Goal: Use online tool/utility: Utilize a website feature to perform a specific function

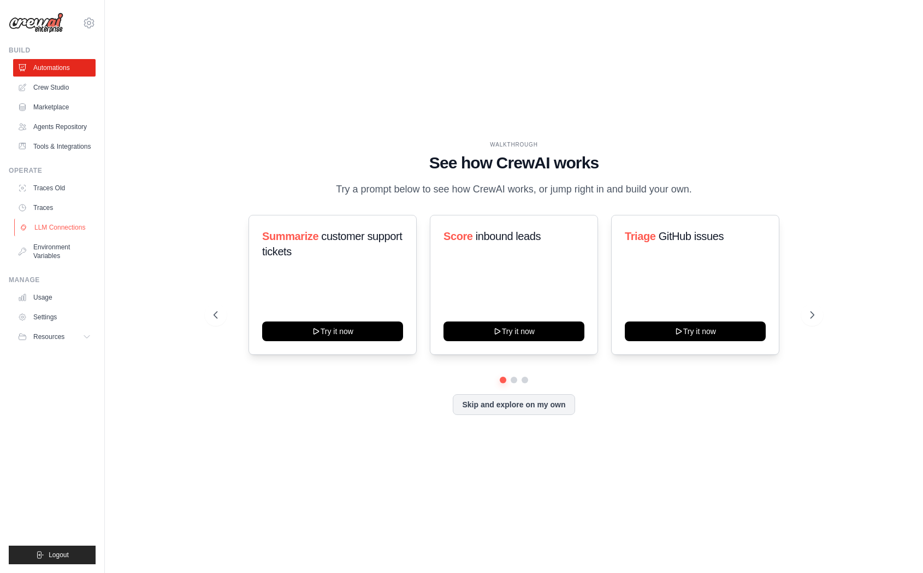
click at [73, 227] on link "LLM Connections" at bounding box center [55, 227] width 83 height 17
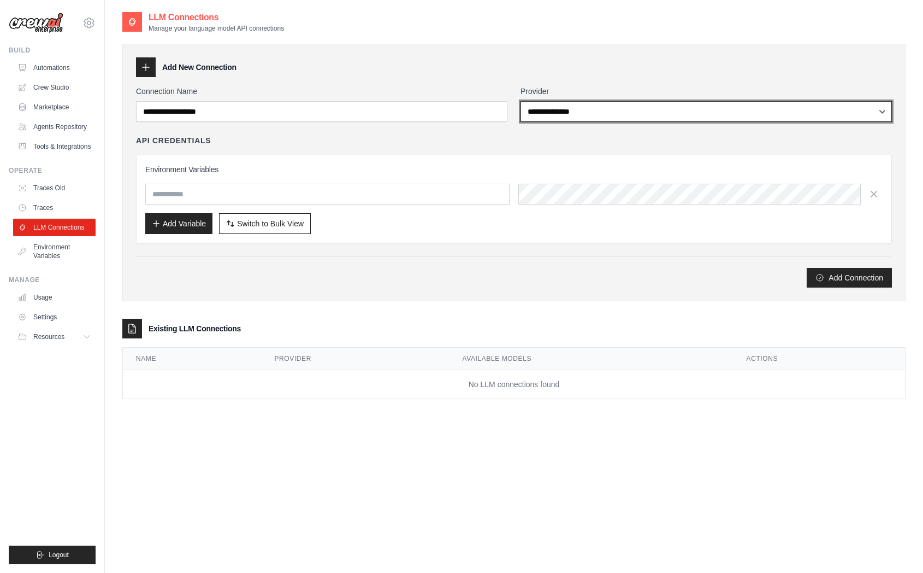
click at [588, 114] on select "**********" at bounding box center [707, 111] width 372 height 21
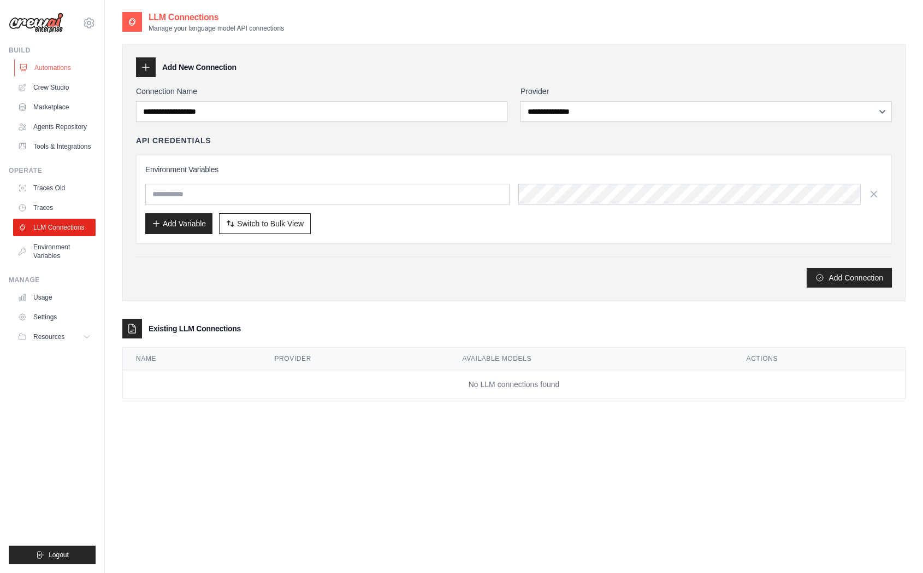
click at [63, 64] on link "Automations" at bounding box center [55, 67] width 83 height 17
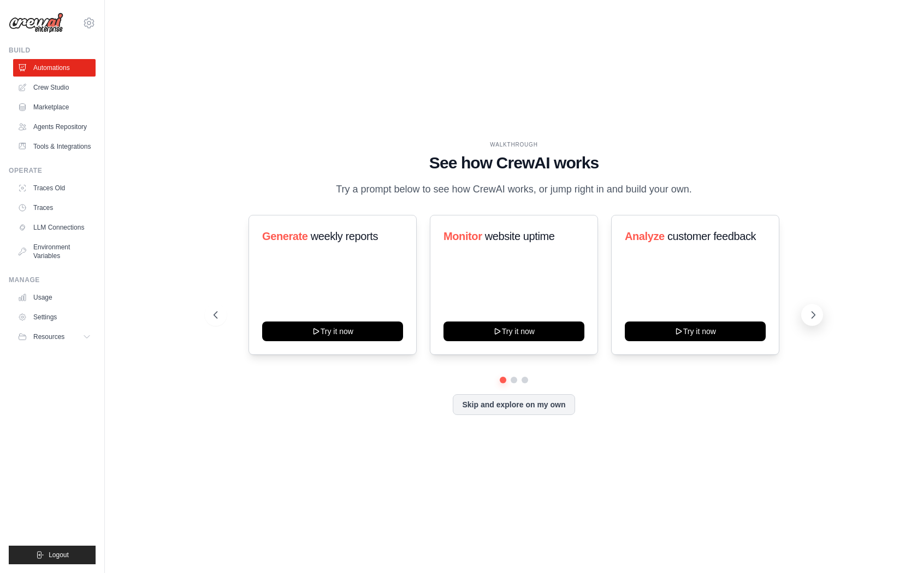
click at [816, 321] on button at bounding box center [813, 315] width 22 height 22
click at [816, 316] on icon at bounding box center [813, 314] width 11 height 11
click at [214, 314] on icon at bounding box center [214, 314] width 11 height 11
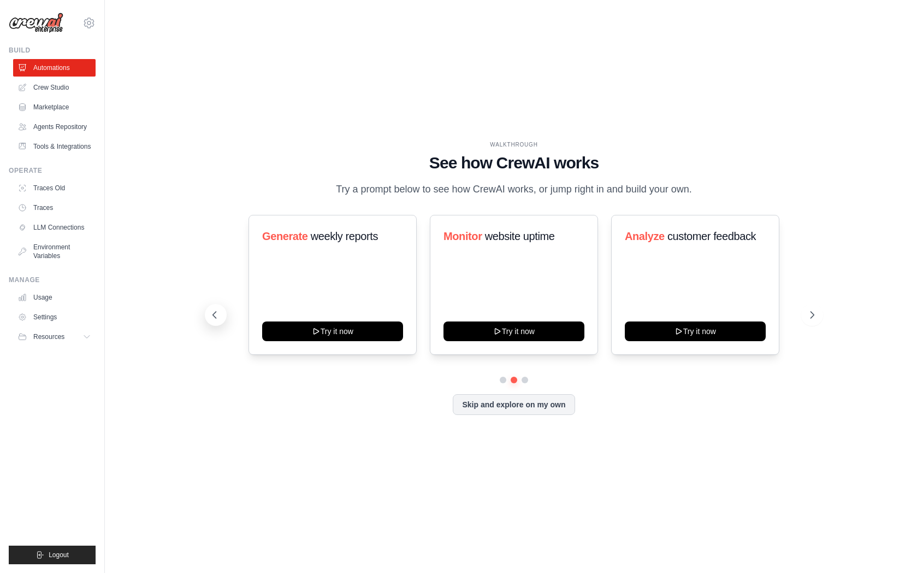
click at [217, 313] on icon at bounding box center [214, 314] width 11 height 11
click at [516, 404] on button "Skip and explore on my own" at bounding box center [514, 403] width 122 height 21
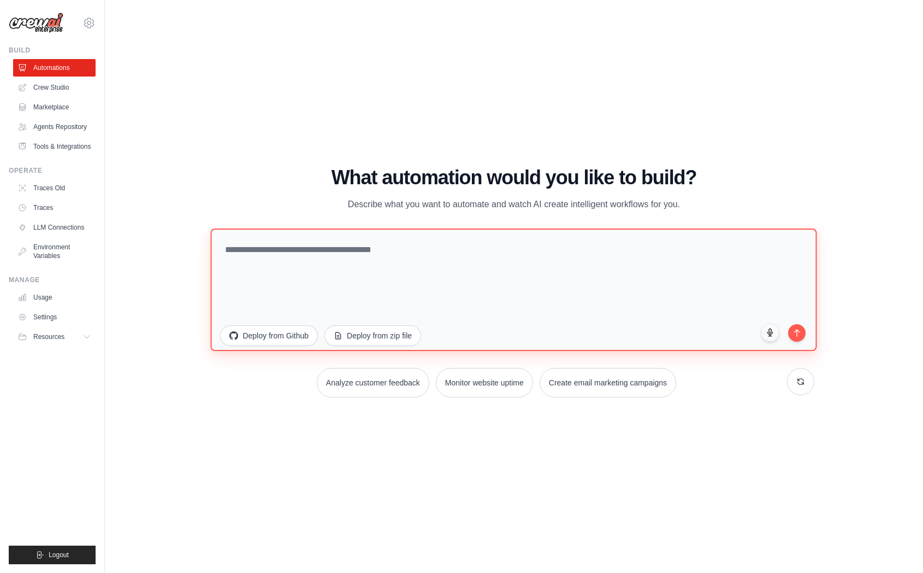
click at [413, 256] on textarea at bounding box center [514, 289] width 606 height 122
click at [85, 22] on icon at bounding box center [89, 22] width 10 height 9
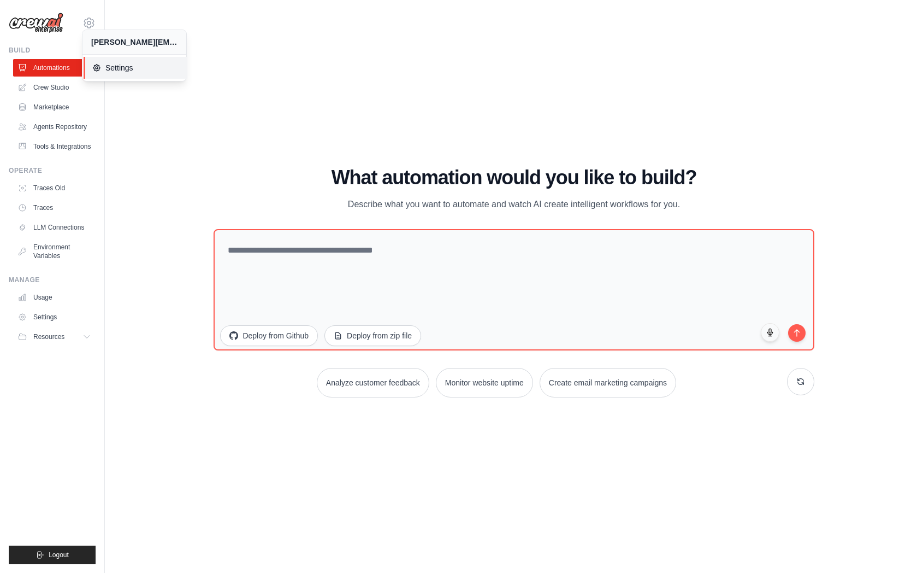
click at [120, 67] on span "Settings" at bounding box center [135, 67] width 86 height 11
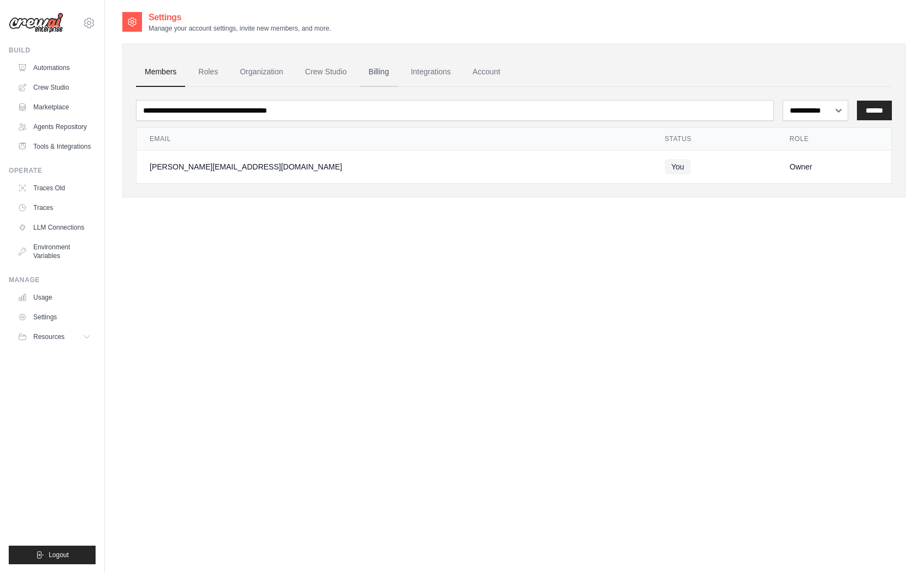
click at [379, 65] on link "Billing" at bounding box center [379, 72] width 38 height 30
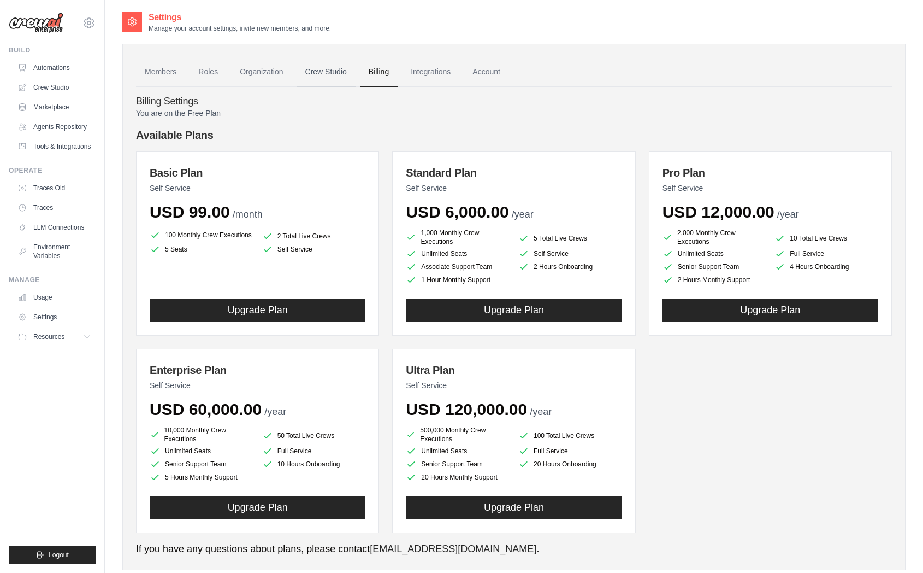
click at [336, 67] on link "Crew Studio" at bounding box center [326, 72] width 59 height 30
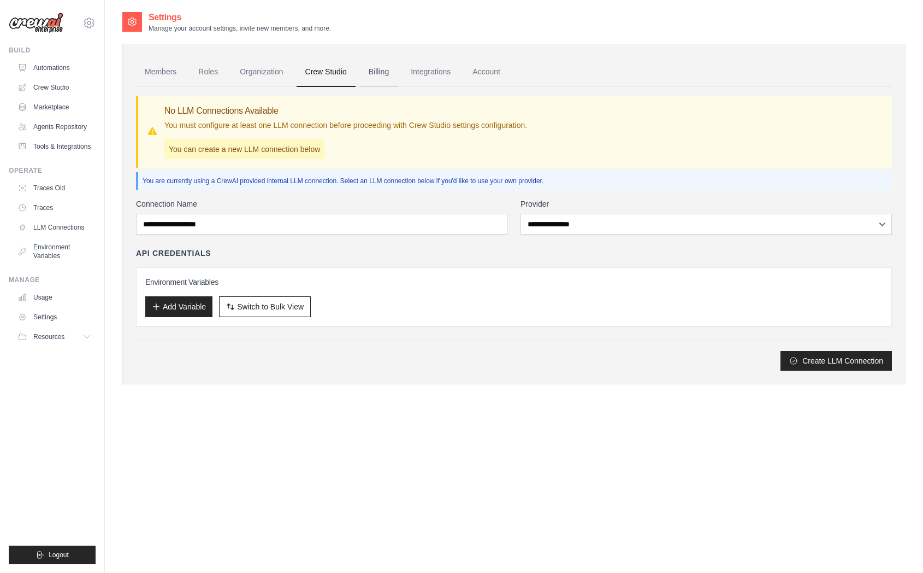
click at [385, 73] on link "Billing" at bounding box center [379, 72] width 38 height 30
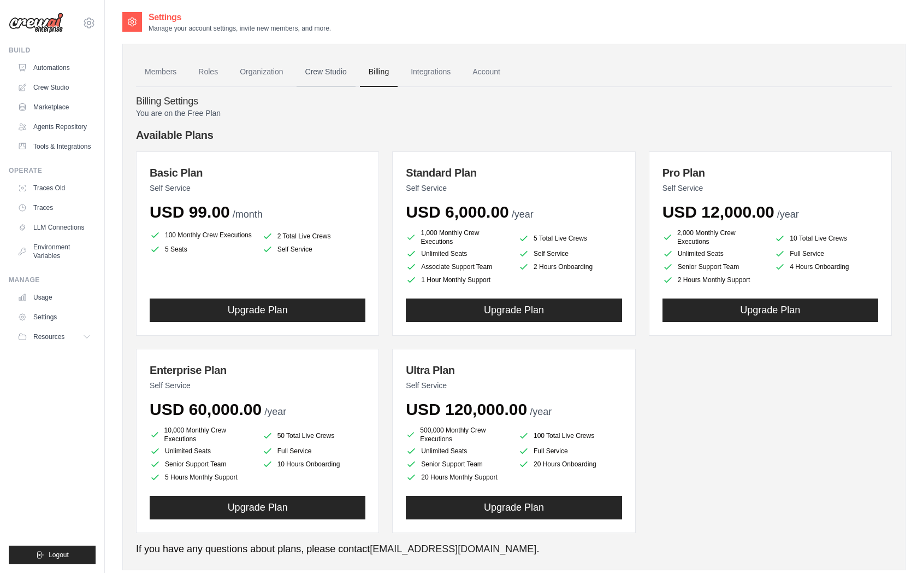
click at [325, 72] on link "Crew Studio" at bounding box center [326, 72] width 59 height 30
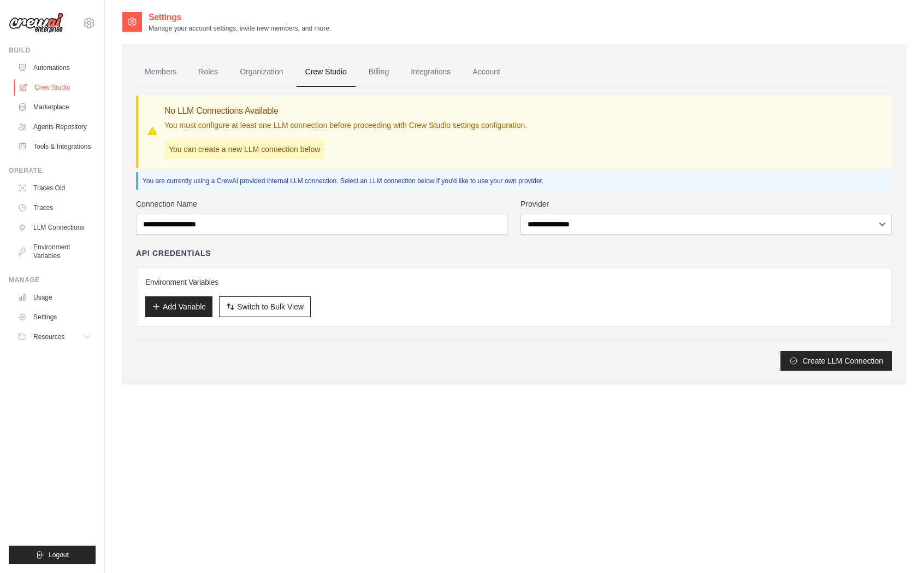
click at [63, 87] on link "Crew Studio" at bounding box center [55, 87] width 83 height 17
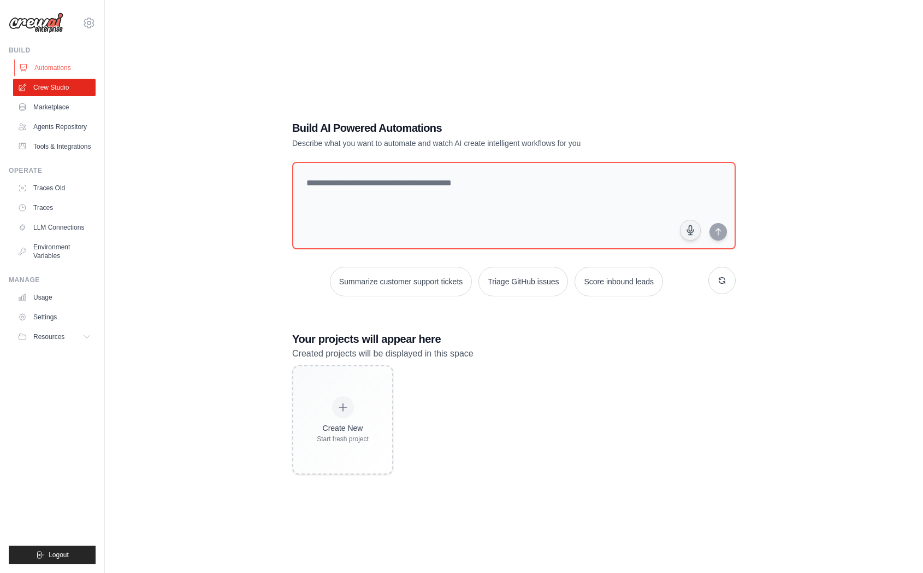
click at [64, 65] on link "Automations" at bounding box center [55, 67] width 83 height 17
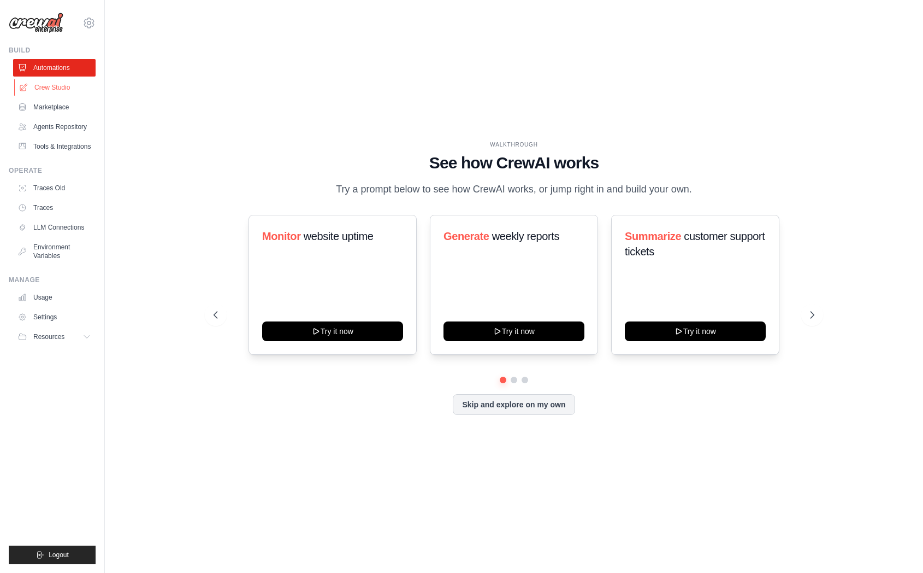
click at [64, 93] on link "Crew Studio" at bounding box center [55, 87] width 83 height 17
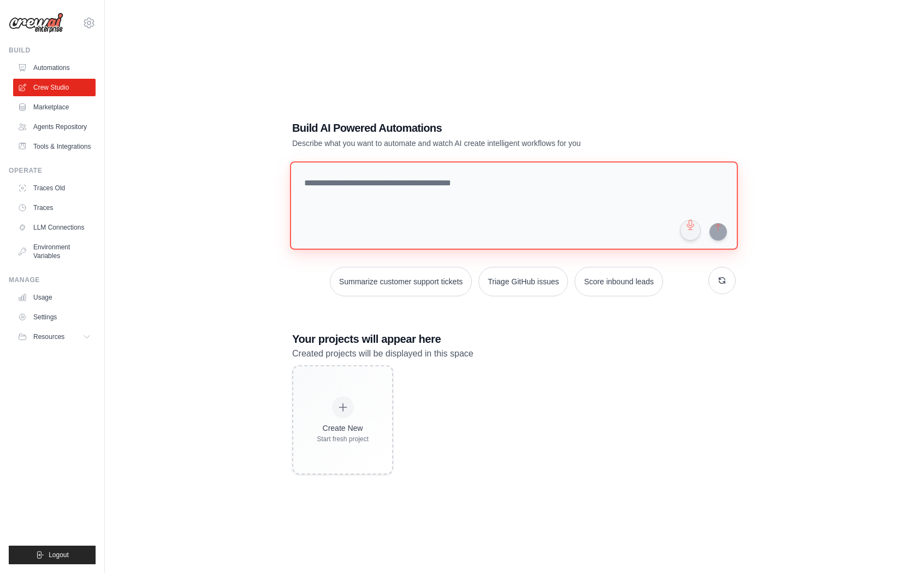
click at [405, 201] on textarea at bounding box center [514, 205] width 448 height 89
paste textarea "**********"
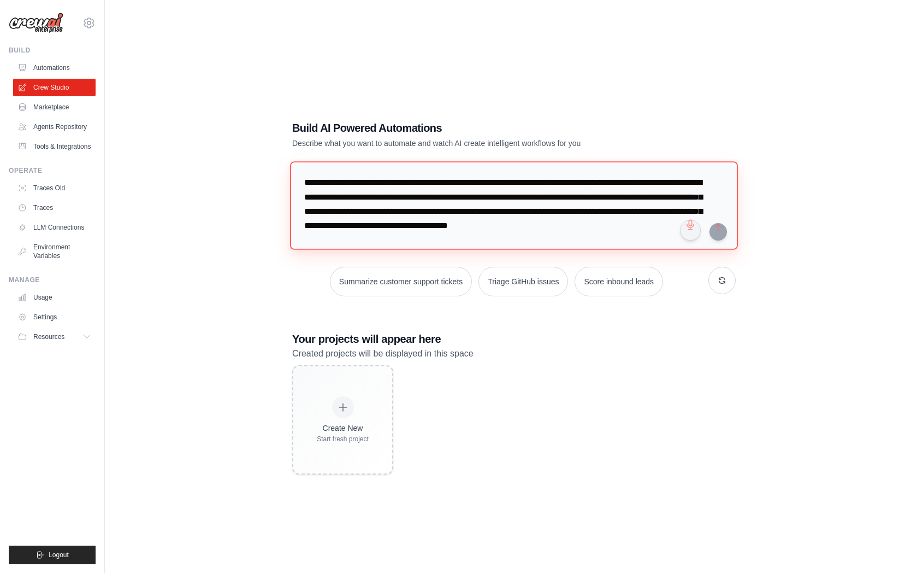
scroll to position [11, 0]
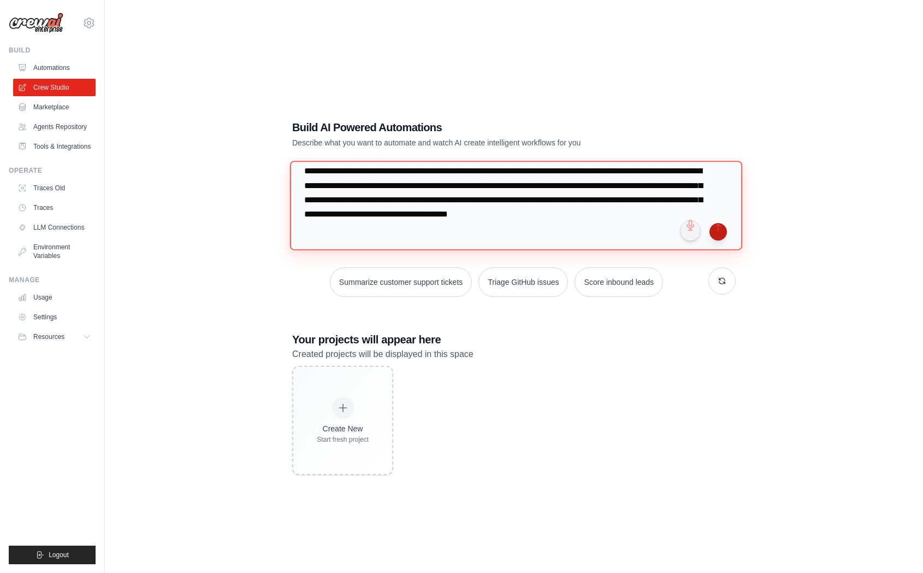
type textarea "**********"
click at [717, 231] on button "submit" at bounding box center [718, 231] width 17 height 17
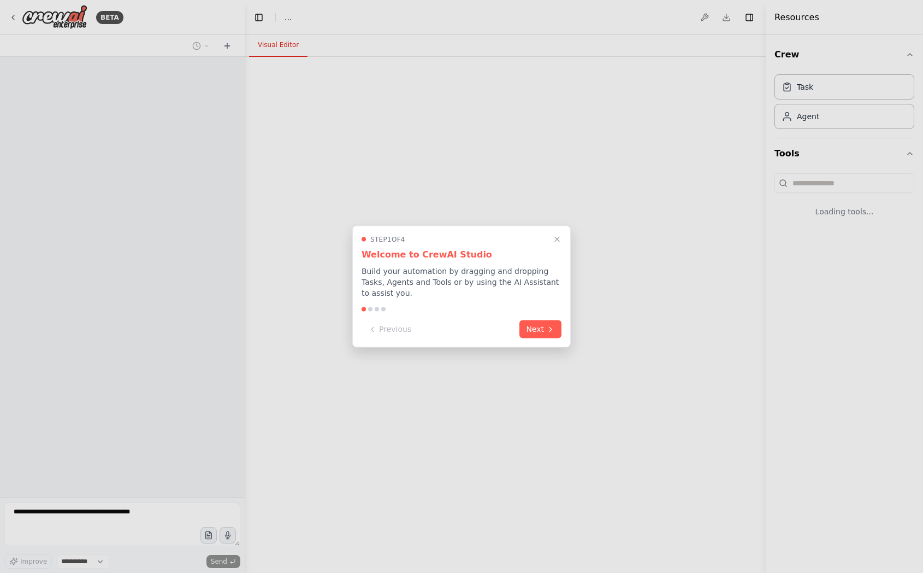
select select "****"
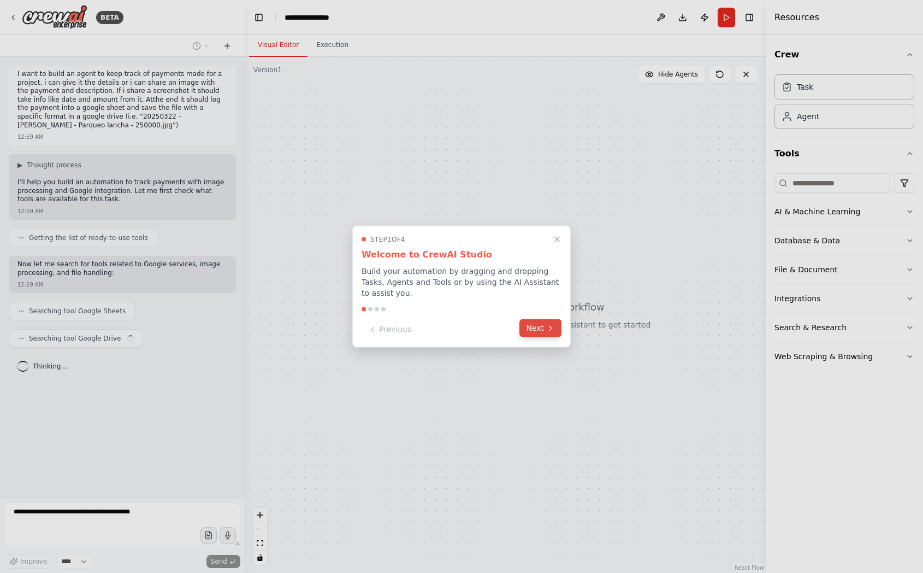
click at [536, 332] on button "Next" at bounding box center [541, 328] width 42 height 18
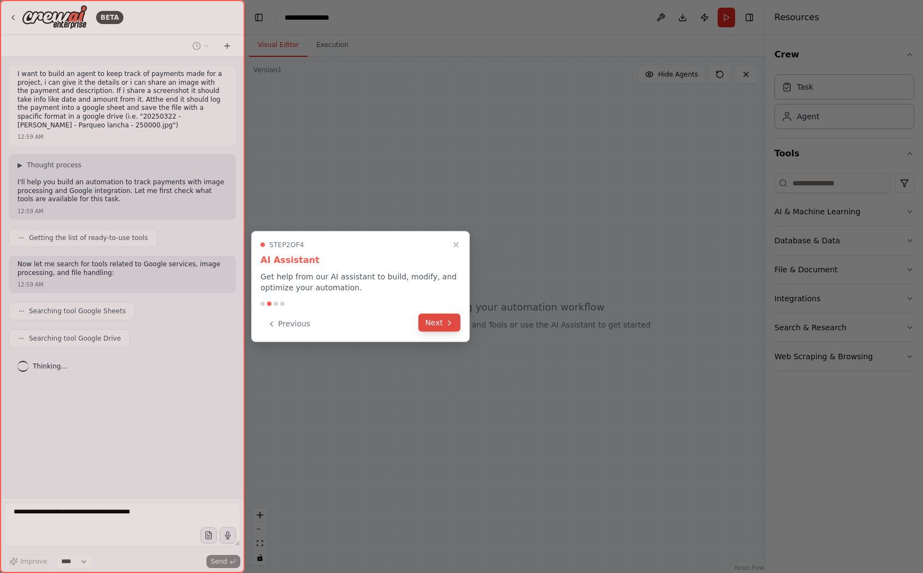
click at [448, 317] on button "Next" at bounding box center [440, 323] width 42 height 18
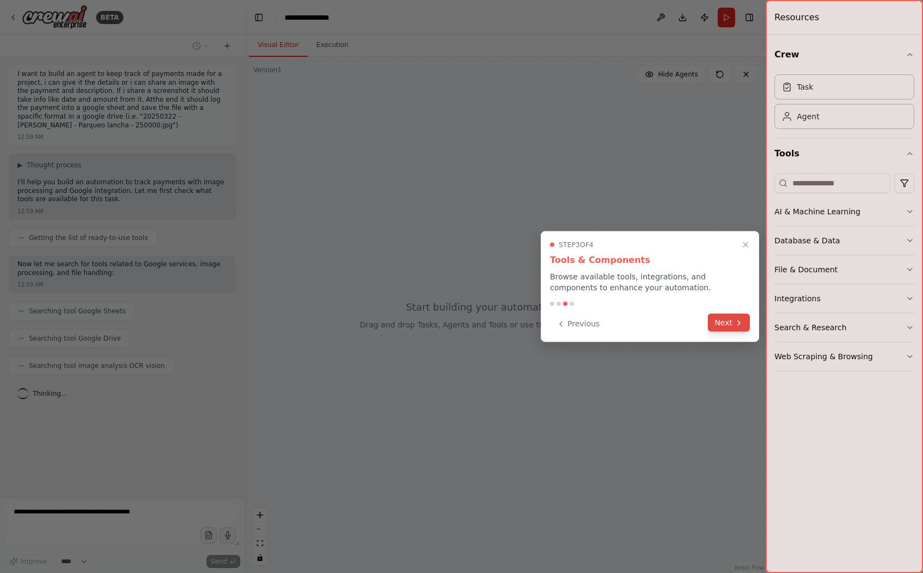
click at [729, 322] on button "Next" at bounding box center [729, 323] width 42 height 18
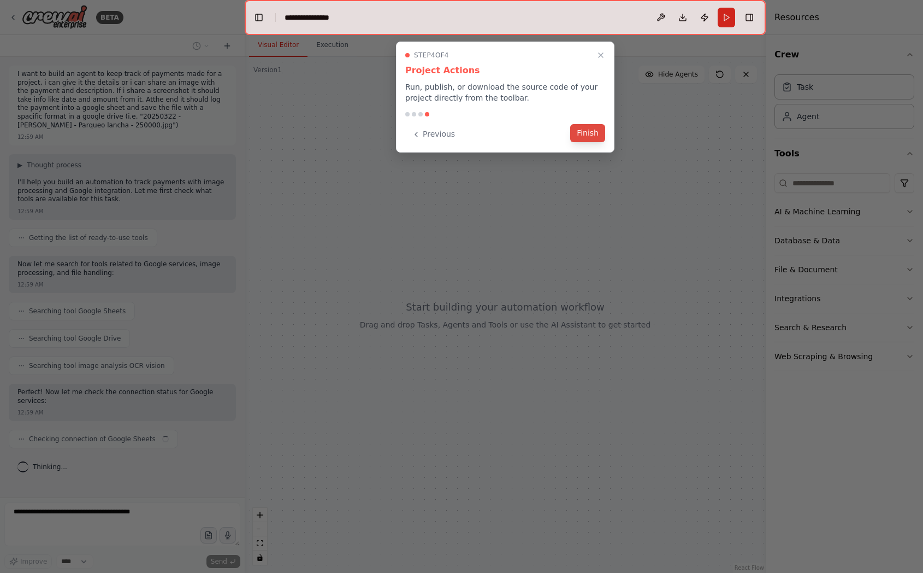
click at [591, 132] on button "Finish" at bounding box center [587, 133] width 35 height 18
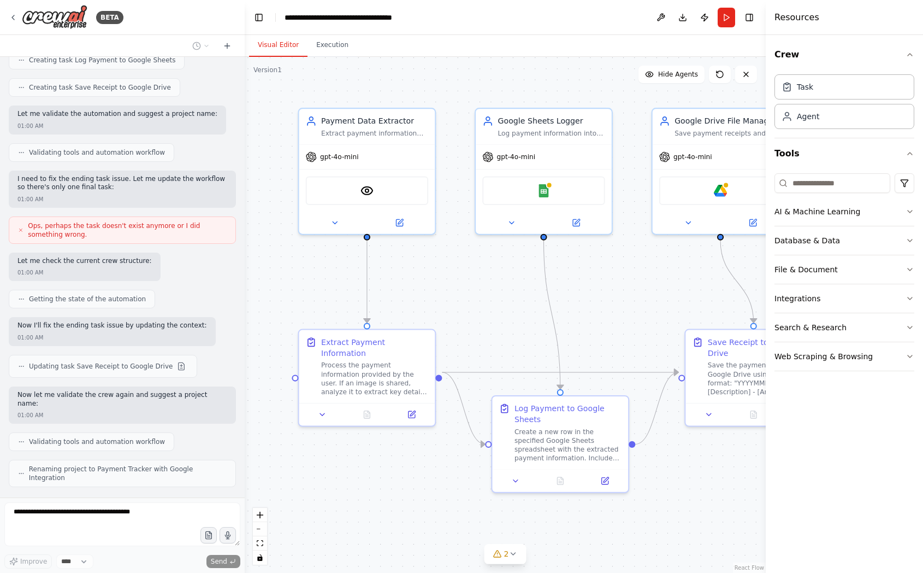
scroll to position [644, 0]
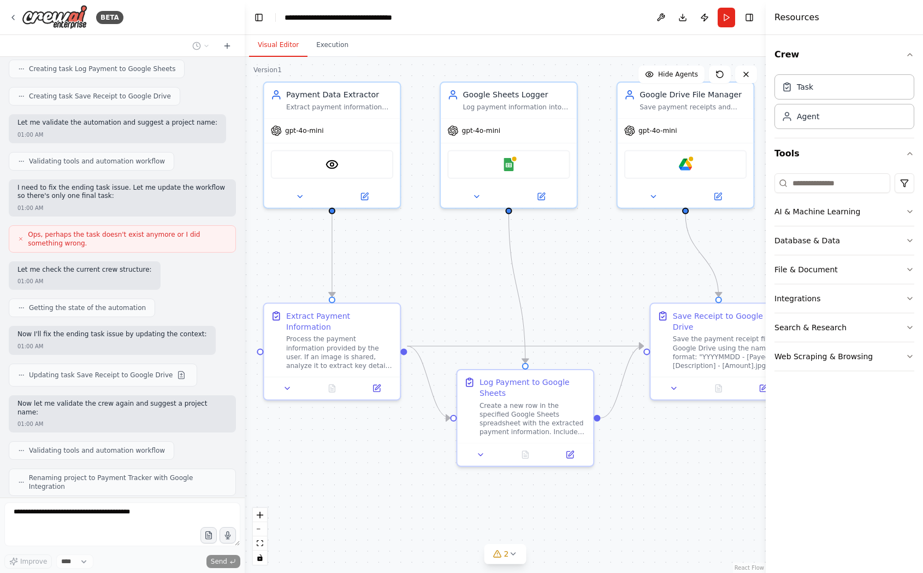
drag, startPoint x: 440, startPoint y: 494, endPoint x: 405, endPoint y: 468, distance: 43.7
click at [405, 468] on div ".deletable-edge-delete-btn { width: 20px; height: 20px; border: 0px solid #ffff…" at bounding box center [505, 315] width 521 height 516
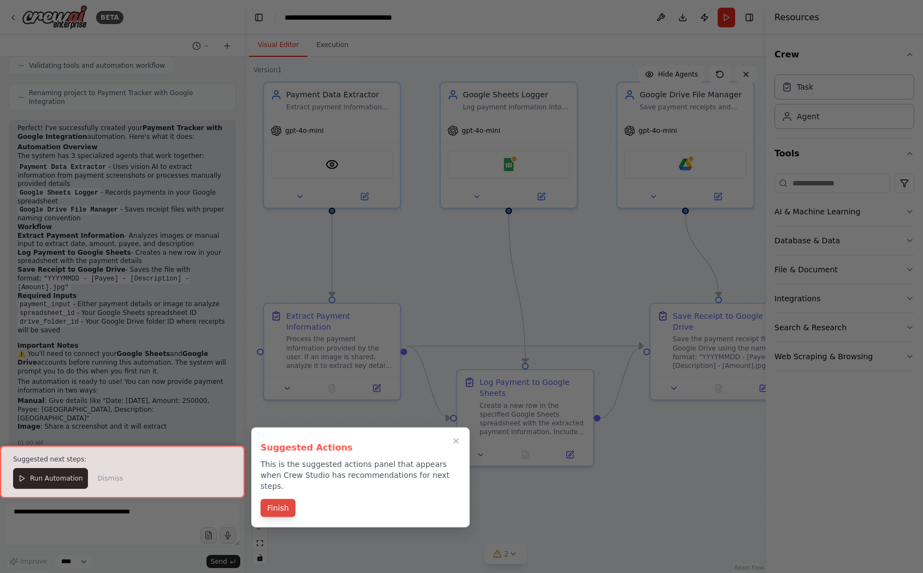
scroll to position [1036, 0]
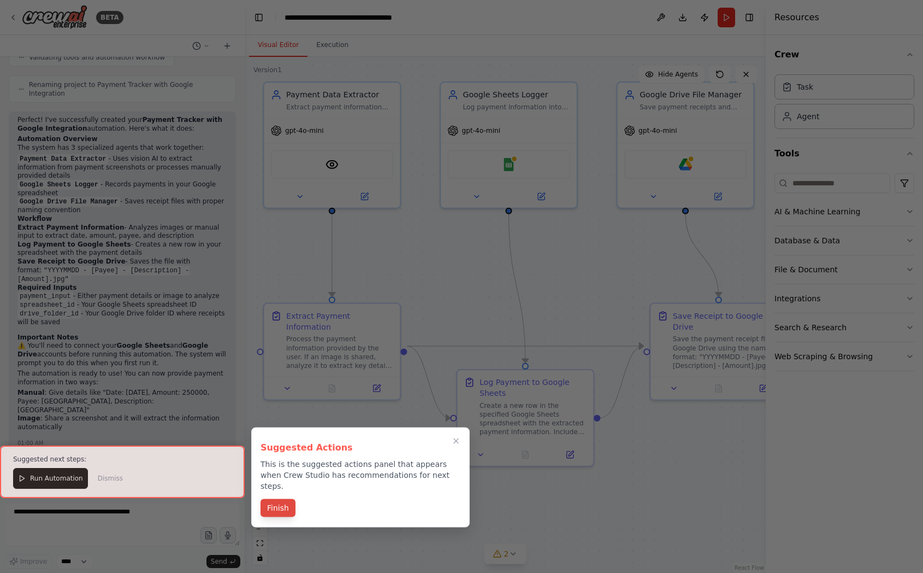
click at [275, 499] on button "Finish" at bounding box center [278, 508] width 35 height 18
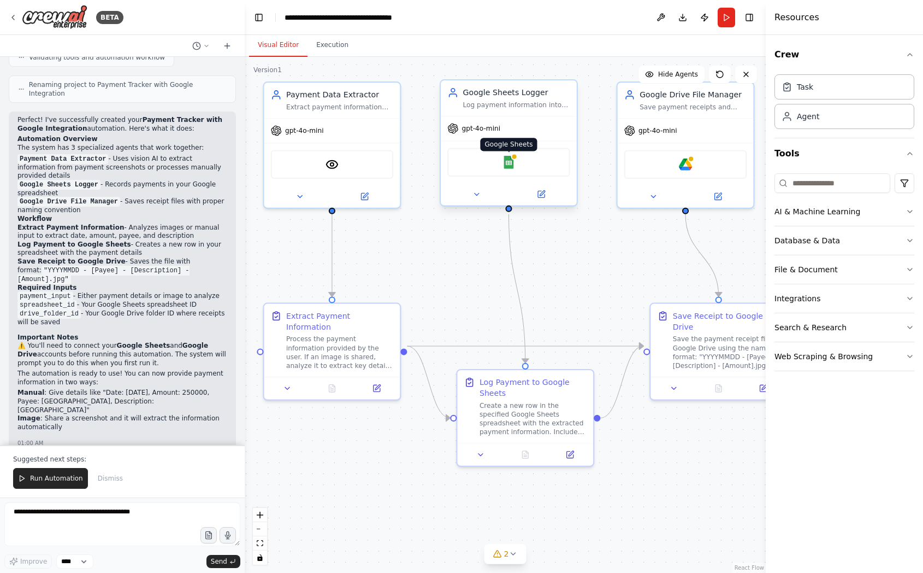
click at [512, 158] on div at bounding box center [514, 157] width 7 height 7
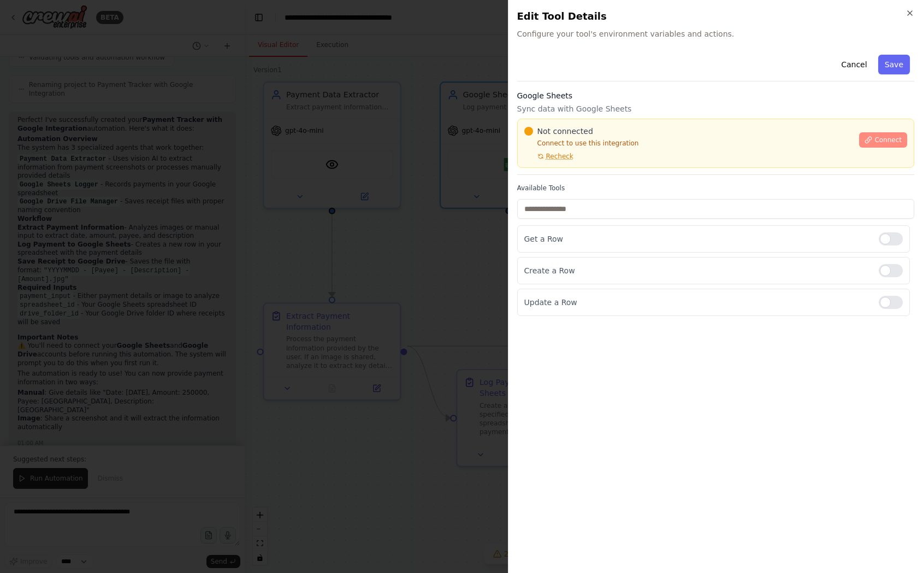
click at [883, 138] on span "Connect" at bounding box center [888, 139] width 27 height 9
